Goal: Task Accomplishment & Management: Use online tool/utility

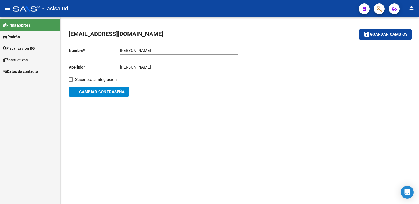
click at [17, 47] on span "Fiscalización RG" at bounding box center [19, 48] width 32 height 6
click at [21, 47] on span "Fiscalización RG" at bounding box center [19, 48] width 32 height 6
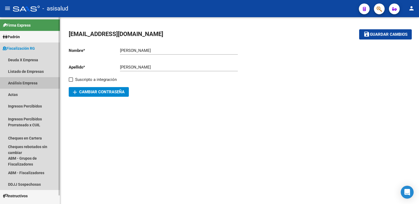
click at [20, 82] on link "Análisis Empresa" at bounding box center [30, 83] width 60 height 12
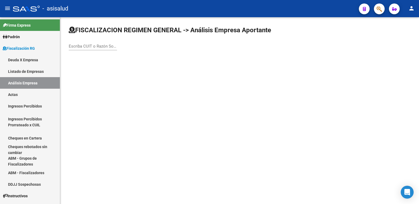
click at [92, 46] on input "Escriba CUIT o Razón Social para buscar" at bounding box center [93, 46] width 48 height 5
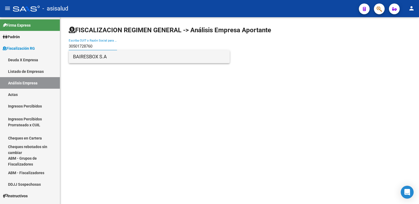
type input "30501728760"
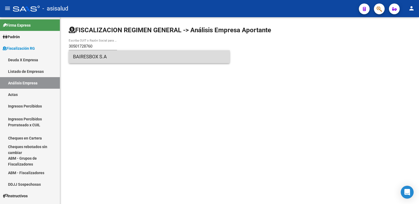
click at [89, 57] on span "BAIRESBOX S.A" at bounding box center [149, 56] width 152 height 13
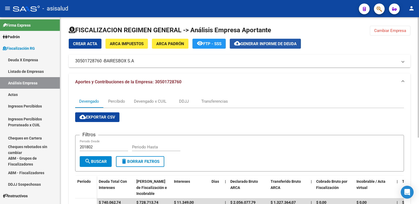
click at [262, 43] on span "Generar informe de deuda" at bounding box center [268, 43] width 56 height 5
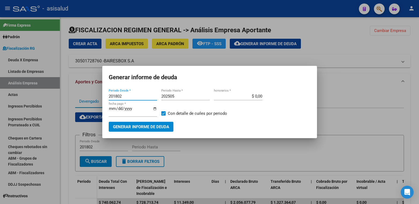
click at [124, 94] on input "201802" at bounding box center [133, 96] width 48 height 5
type input "202505"
drag, startPoint x: 174, startPoint y: 96, endPoint x: 181, endPoint y: 96, distance: 7.0
click at [175, 96] on input "202505" at bounding box center [185, 96] width 48 height 5
type input "202507"
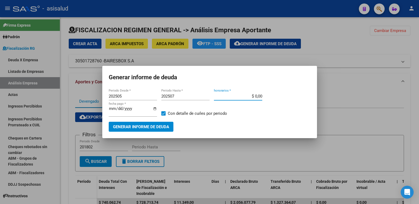
click at [259, 96] on input "$ 0,00" at bounding box center [238, 96] width 48 height 5
type input "$ 10,00"
click at [116, 110] on input "2025-08-12" at bounding box center [133, 110] width 48 height 9
type input "2025-09-12"
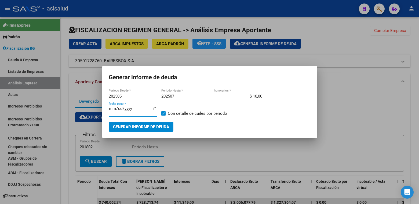
click at [139, 127] on span "Generar informe de deuda" at bounding box center [141, 126] width 56 height 5
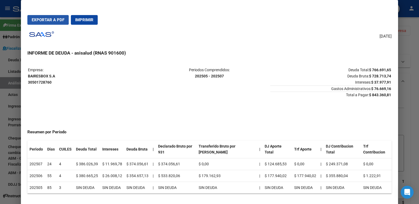
click at [46, 19] on span "Exportar a PDF" at bounding box center [48, 19] width 33 height 5
